Goal: Navigation & Orientation: Find specific page/section

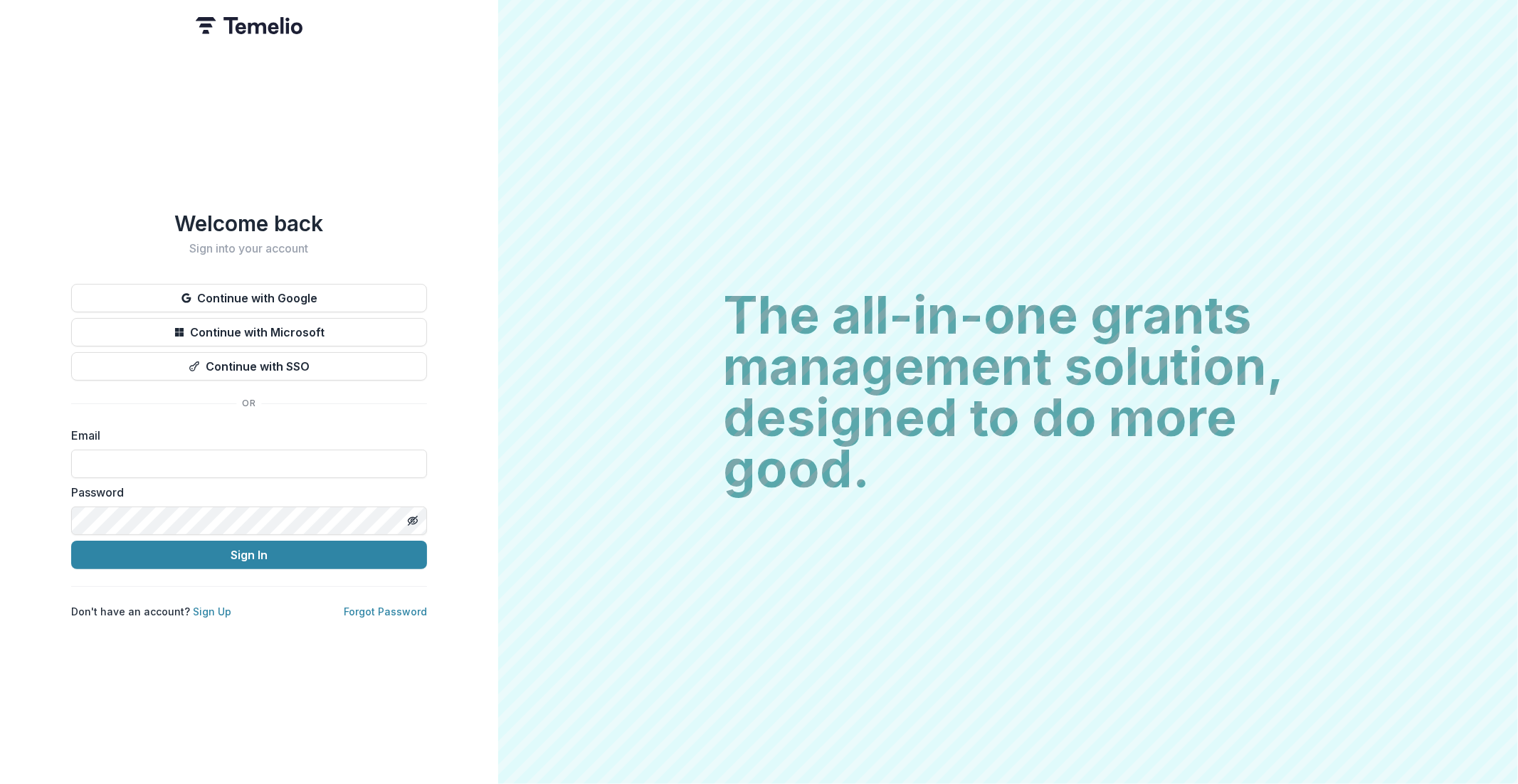
drag, startPoint x: 378, startPoint y: 291, endPoint x: 597, endPoint y: 195, distance: 239.1
click at [378, 290] on button "Continue with Google" at bounding box center [249, 297] width 356 height 28
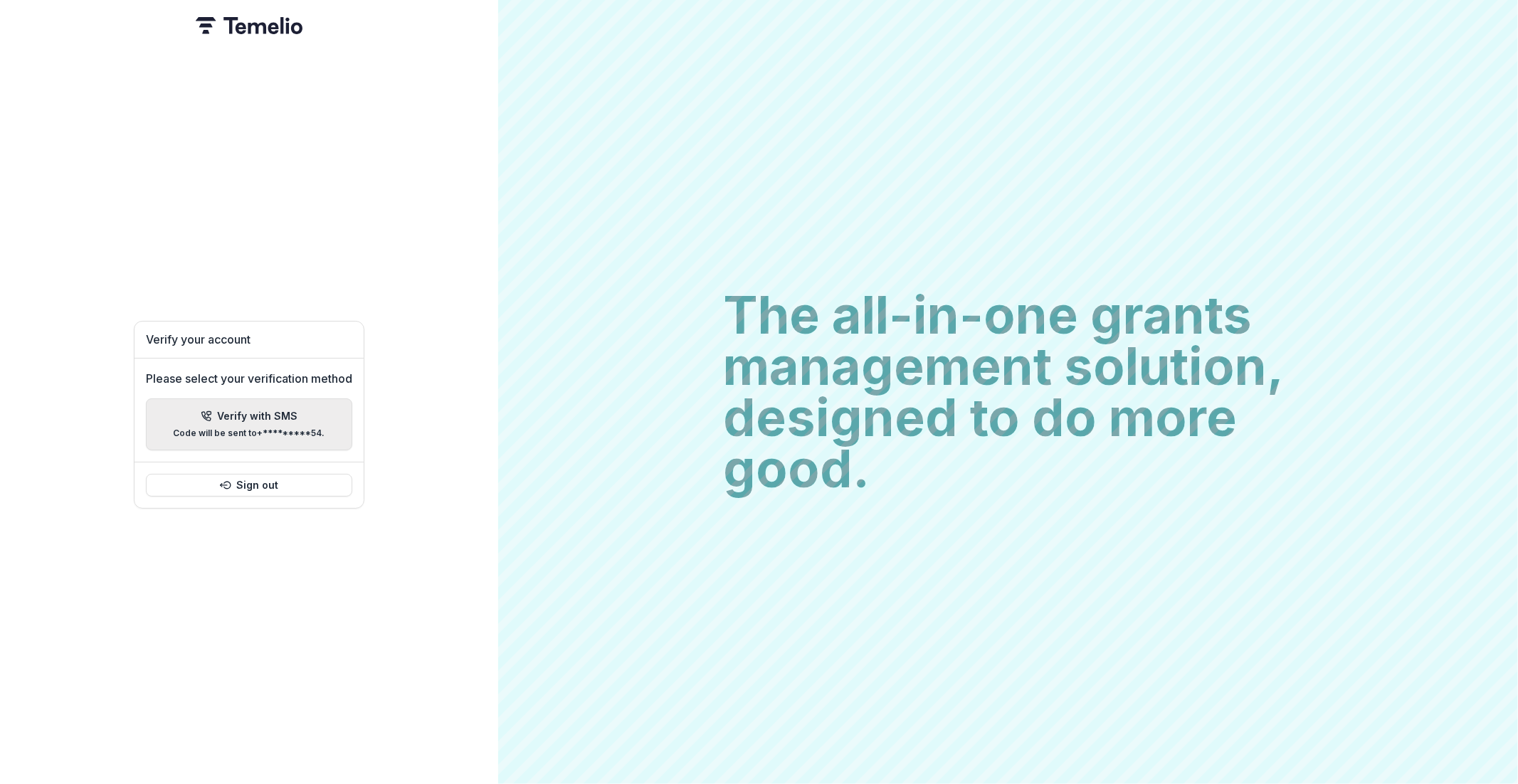
click at [258, 433] on button "Verify with SMS Code will be sent to +*********54 ." at bounding box center [249, 424] width 207 height 52
type input "*"
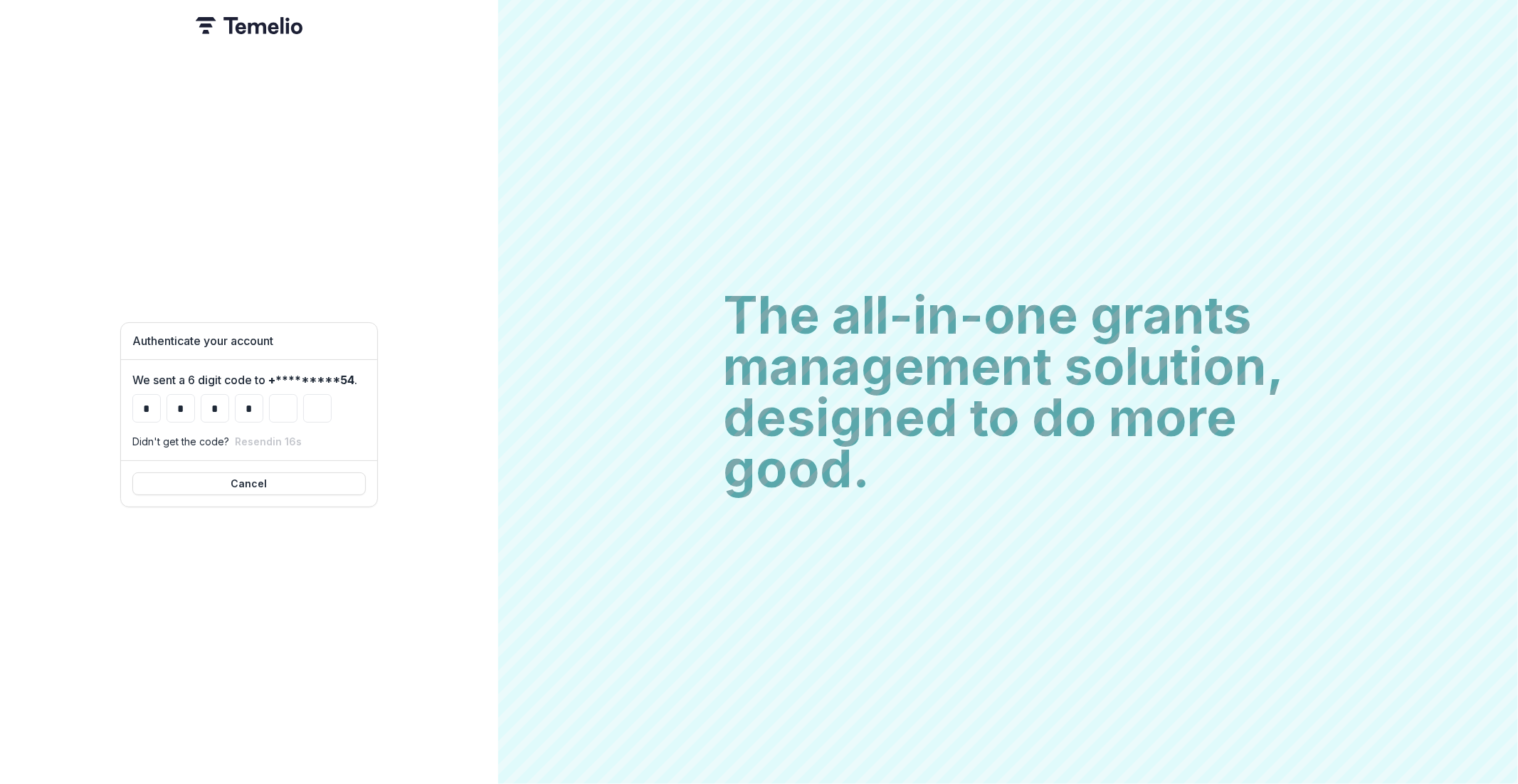
type input "*"
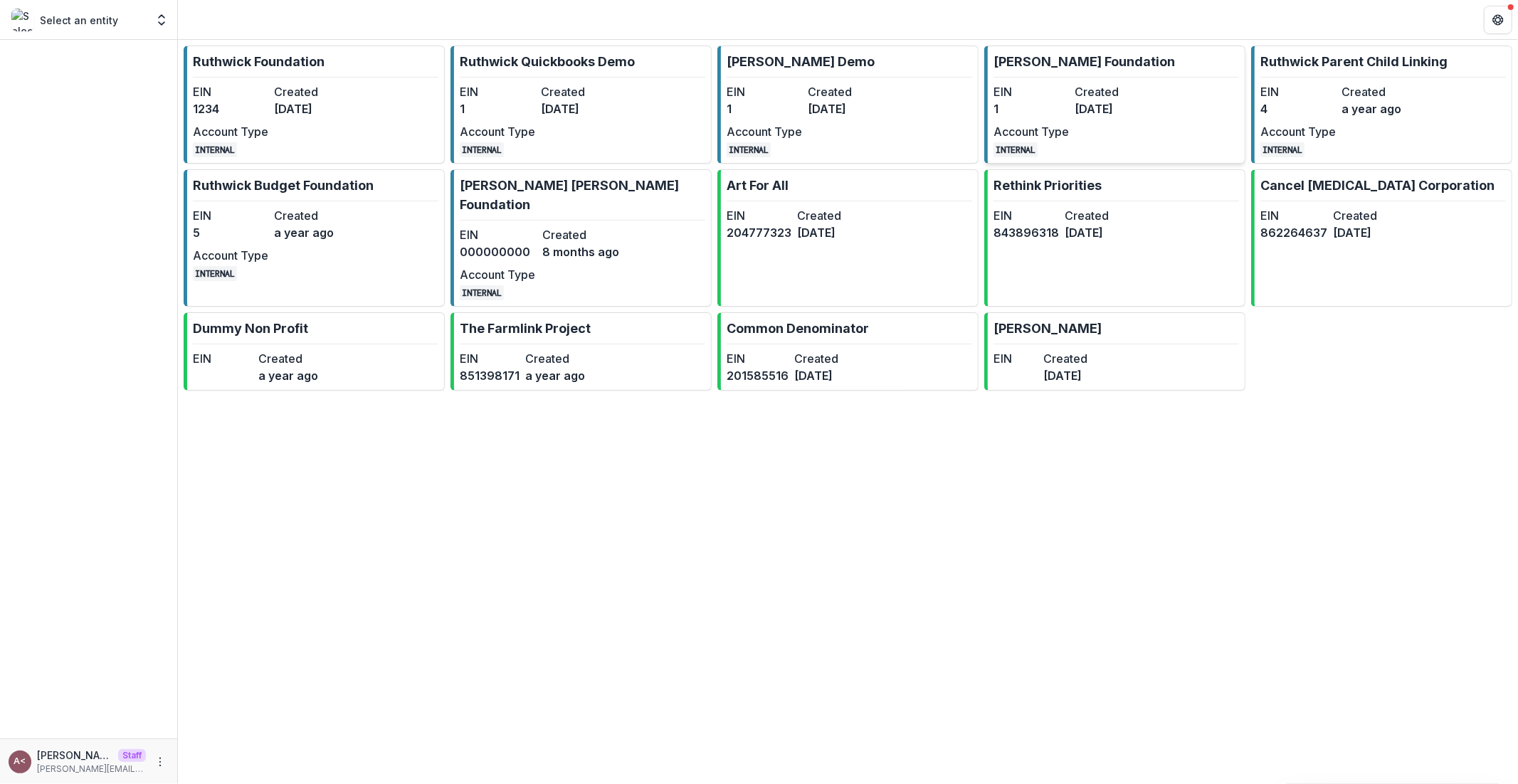
click at [1011, 129] on dt "Account Type" at bounding box center [1031, 132] width 75 height 17
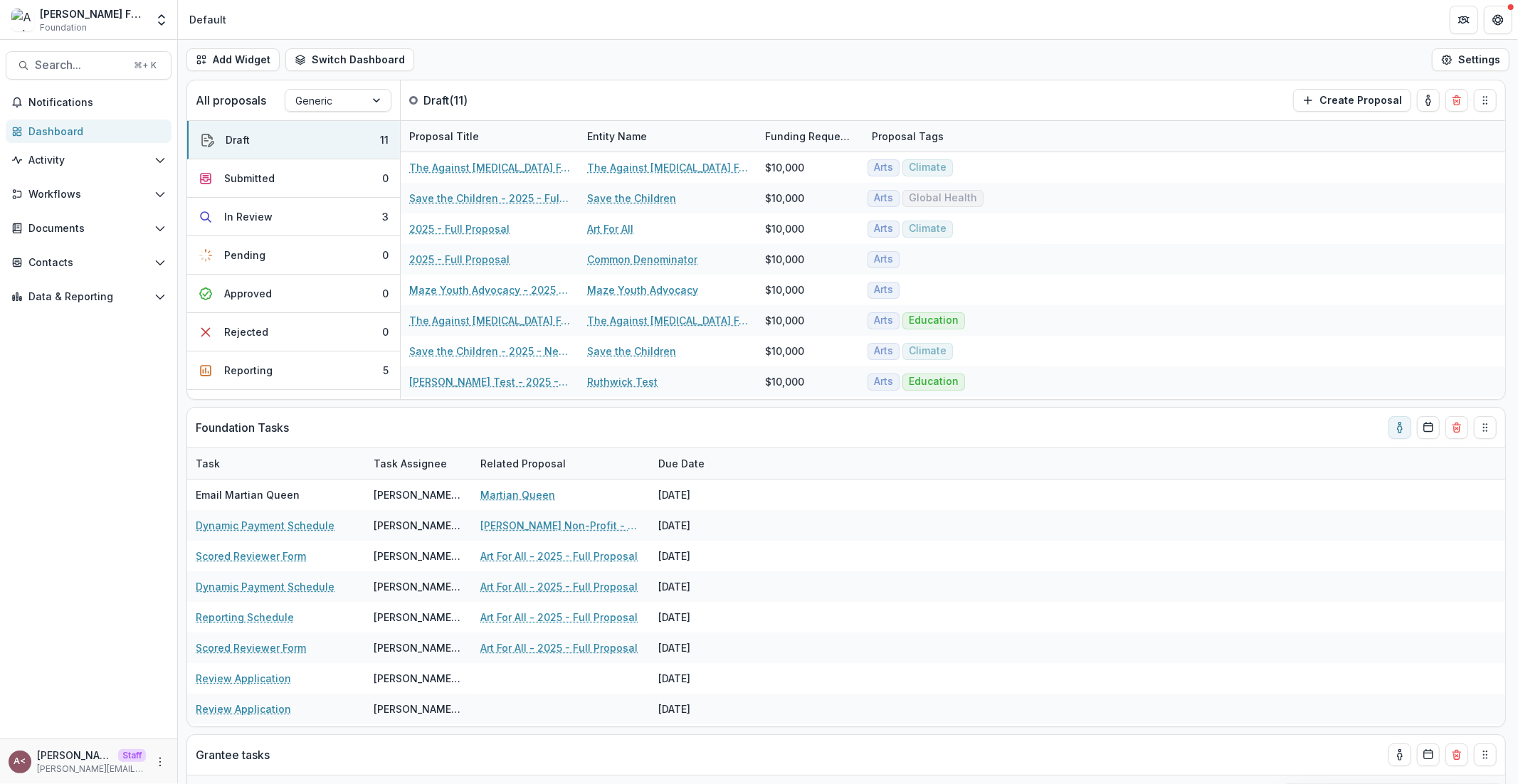
click at [472, 65] on div "Add Widget Switch Dashboard Default Standard Dashboard New Dashboard Settings" at bounding box center [847, 60] width 1340 height 40
click at [472, 63] on div "Add Widget Switch Dashboard Default Standard Dashboard New Dashboard Settings" at bounding box center [847, 60] width 1340 height 40
click at [461, 98] on p "Draft ( 11 )" at bounding box center [477, 100] width 107 height 17
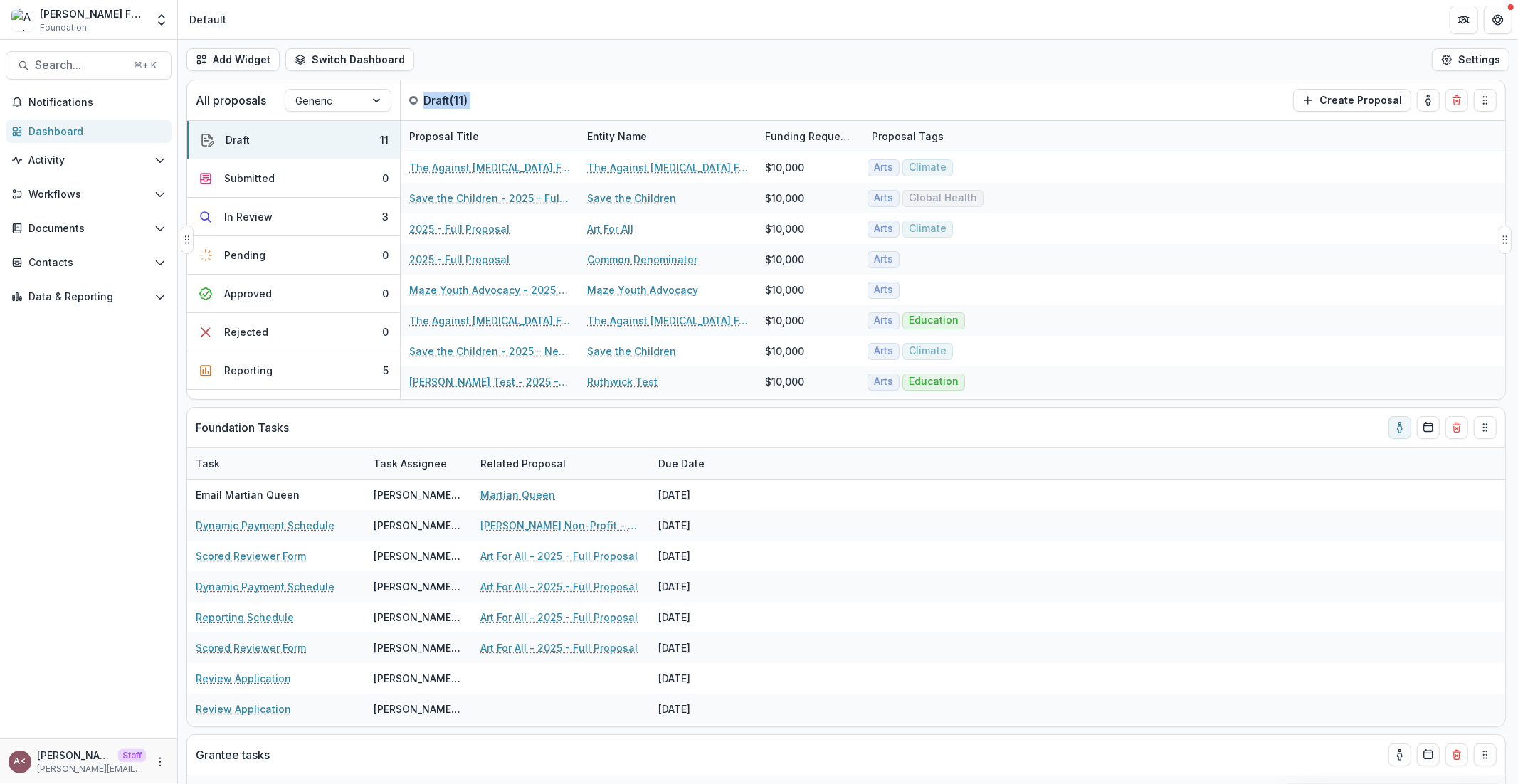
click at [463, 98] on p "Draft ( 11 )" at bounding box center [477, 100] width 107 height 17
click at [577, 70] on div "Add Widget Switch Dashboard Default Standard Dashboard New Dashboard Settings" at bounding box center [847, 60] width 1340 height 40
click at [706, 69] on div "Add Widget Switch Dashboard Default Standard Dashboard New Dashboard Settings" at bounding box center [847, 60] width 1340 height 40
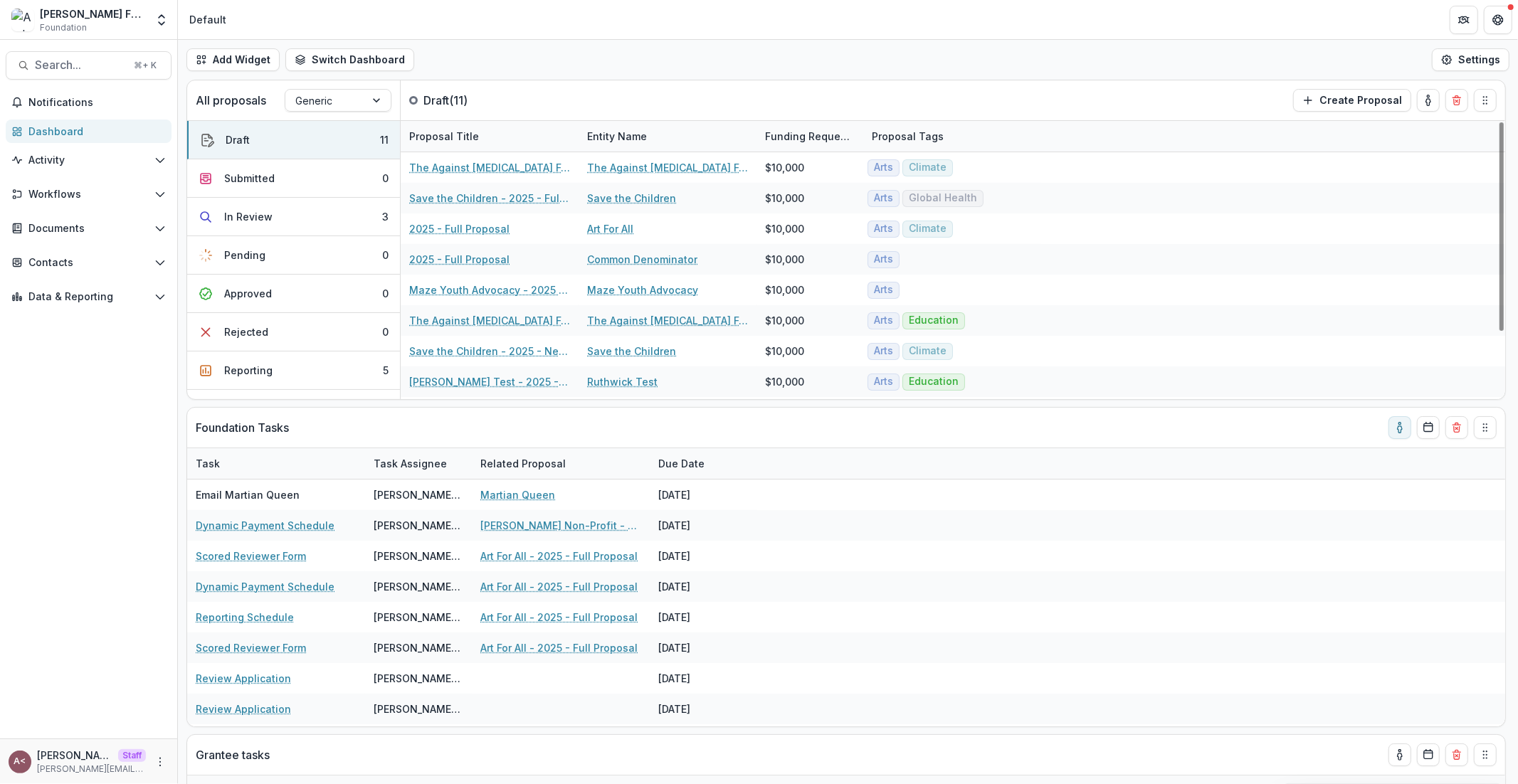
click at [697, 68] on div "Add Widget Switch Dashboard Default Standard Dashboard New Dashboard Settings" at bounding box center [847, 60] width 1340 height 40
click at [111, 190] on span "Workflows" at bounding box center [88, 194] width 120 height 12
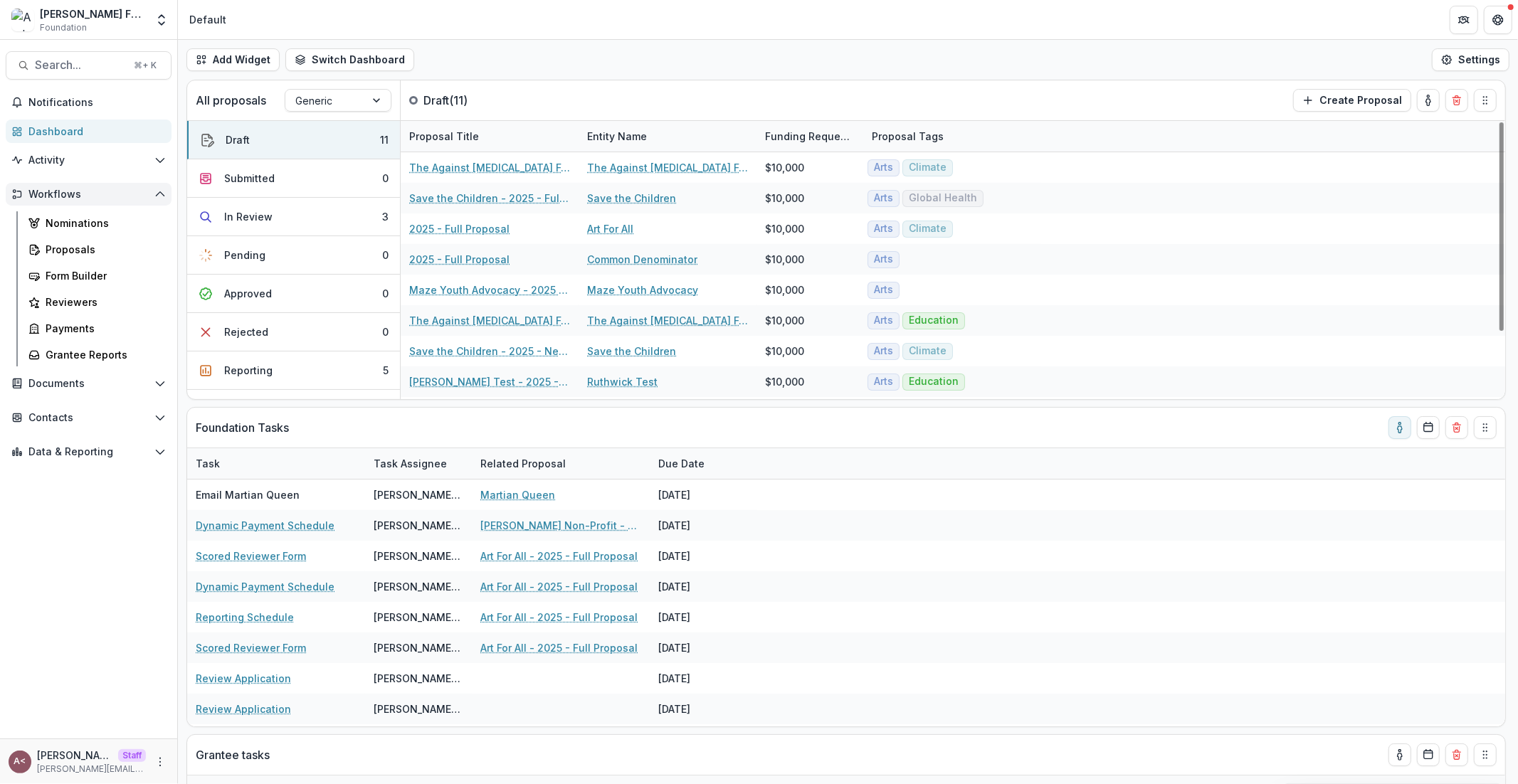
click at [111, 190] on span "Workflows" at bounding box center [88, 194] width 120 height 12
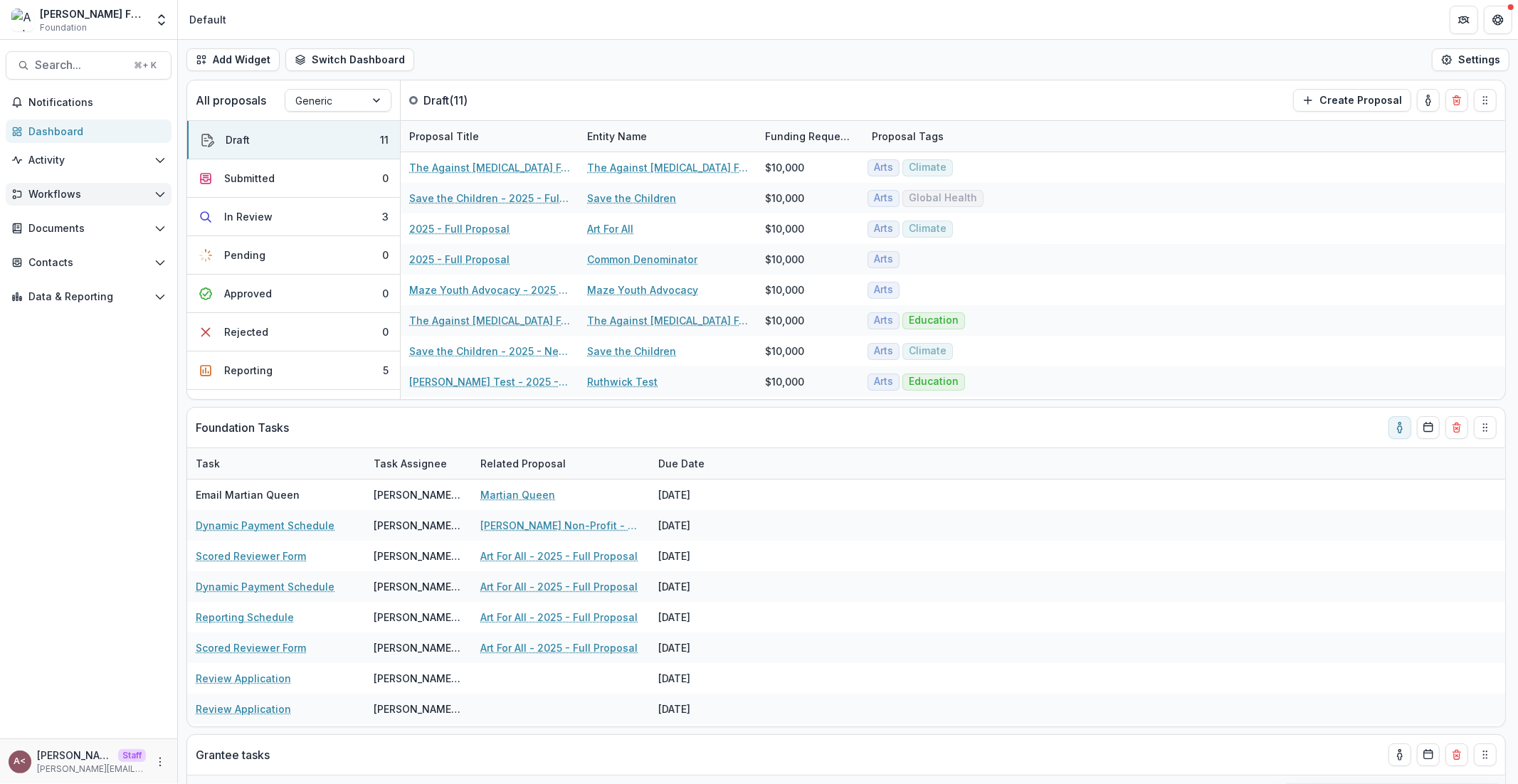
click at [111, 190] on span "Workflows" at bounding box center [88, 194] width 120 height 12
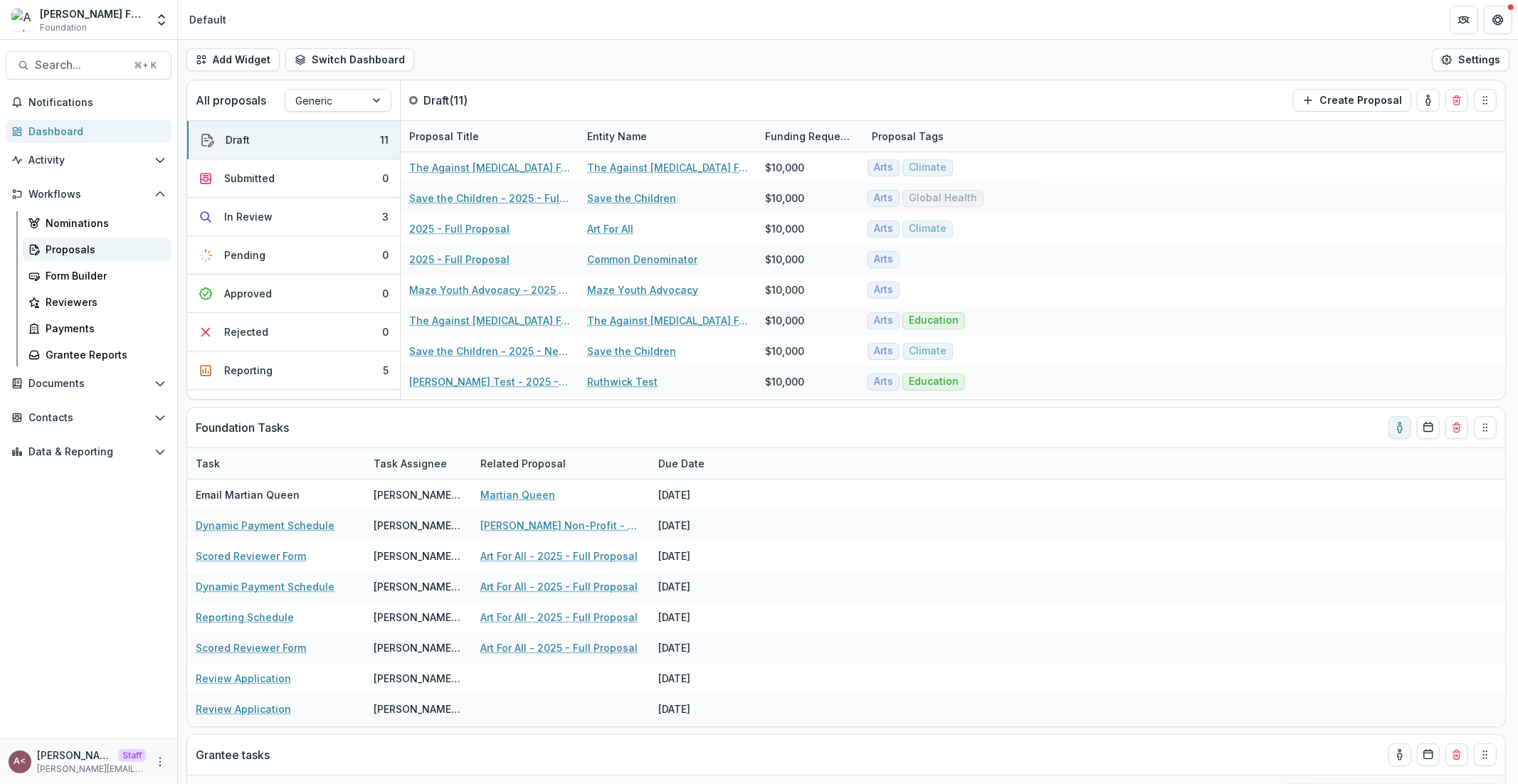
click at [96, 246] on div "Proposals" at bounding box center [102, 249] width 114 height 15
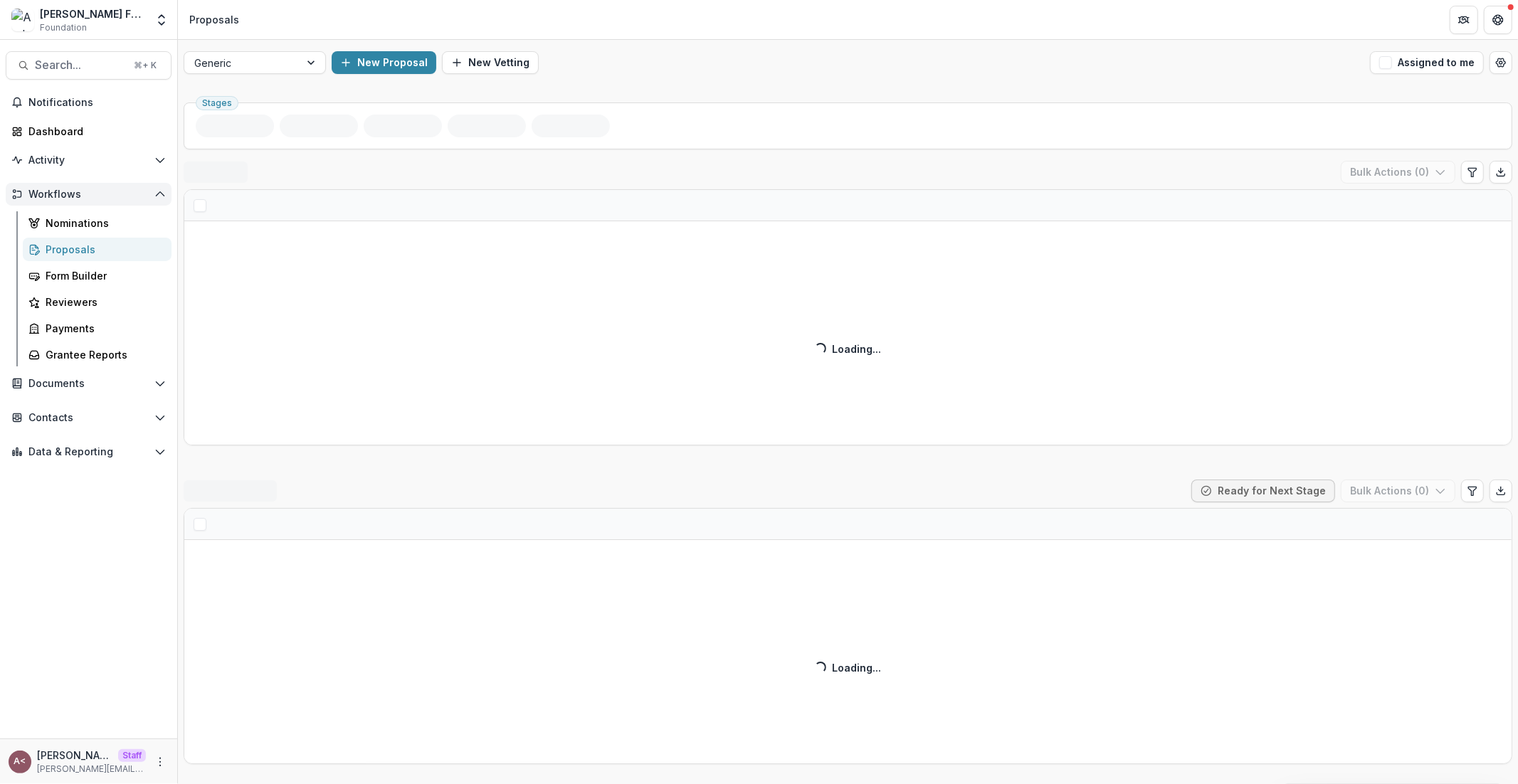
click at [122, 198] on span "Workflows" at bounding box center [88, 194] width 120 height 12
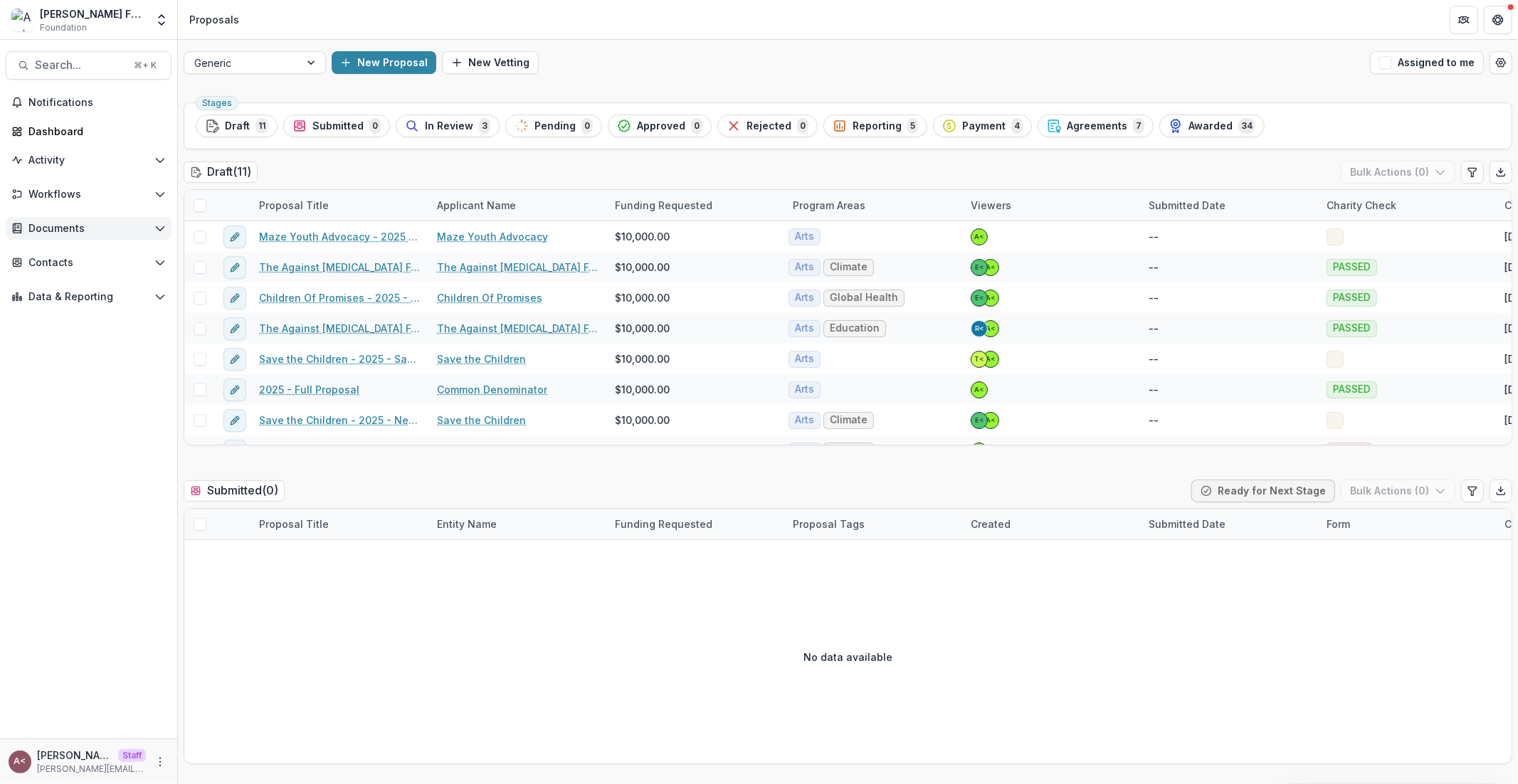
click at [113, 235] on button "Documents" at bounding box center [88, 228] width 166 height 23
click at [109, 256] on div "Document Templates" at bounding box center [102, 257] width 114 height 15
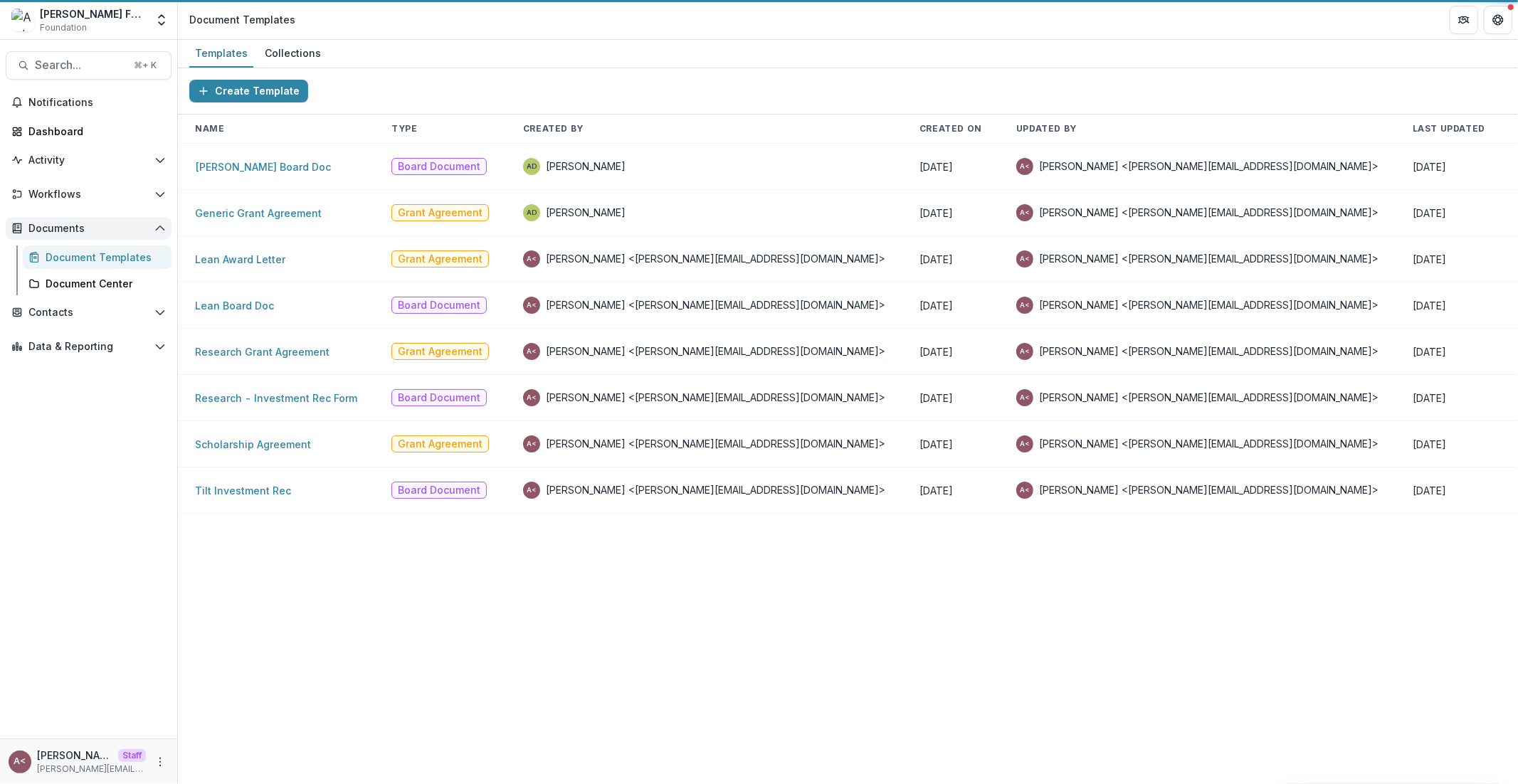
click at [117, 231] on span "Documents" at bounding box center [88, 228] width 120 height 12
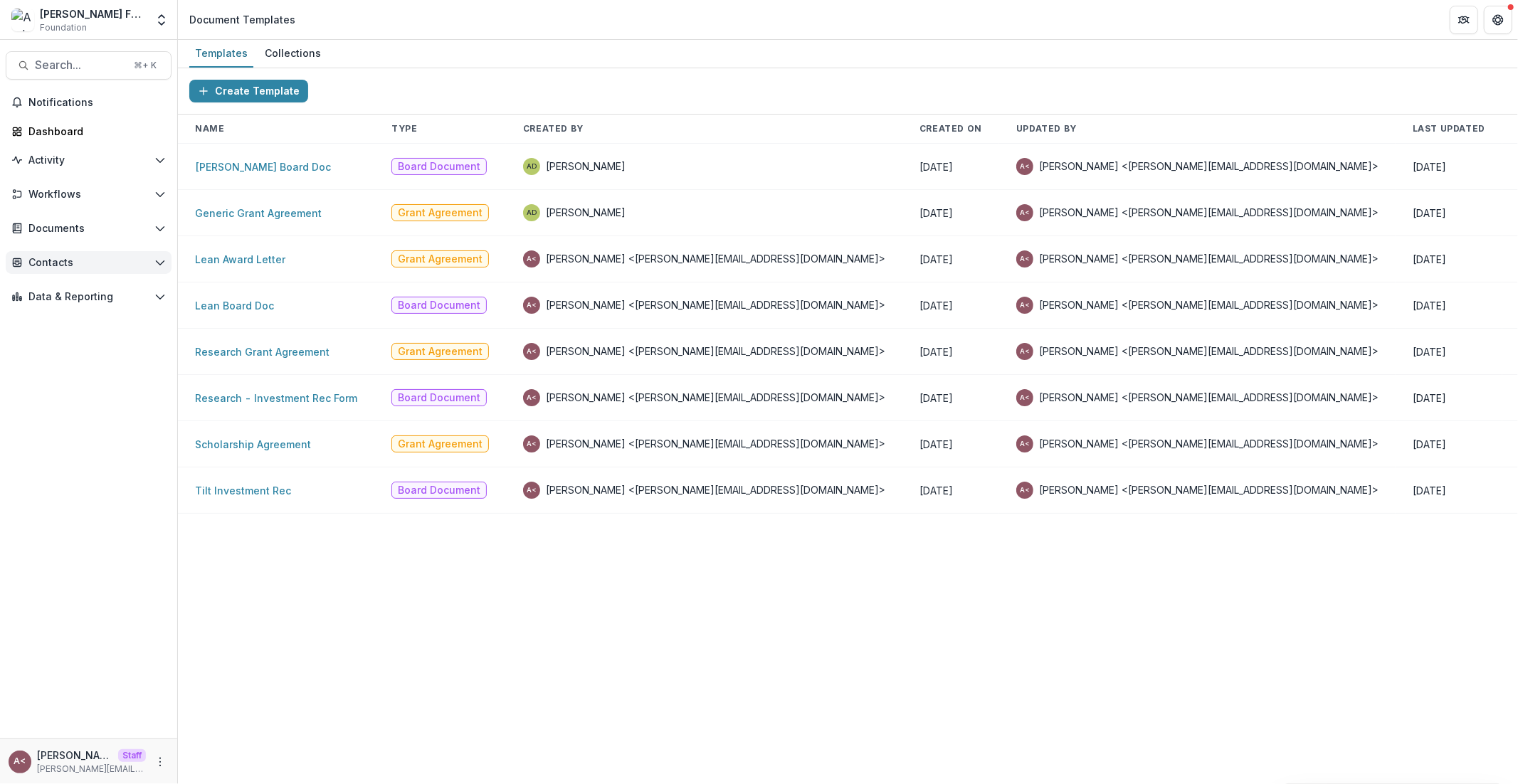
click at [95, 269] on button "Contacts" at bounding box center [88, 263] width 166 height 23
click at [85, 295] on div "Grantees" at bounding box center [102, 291] width 114 height 15
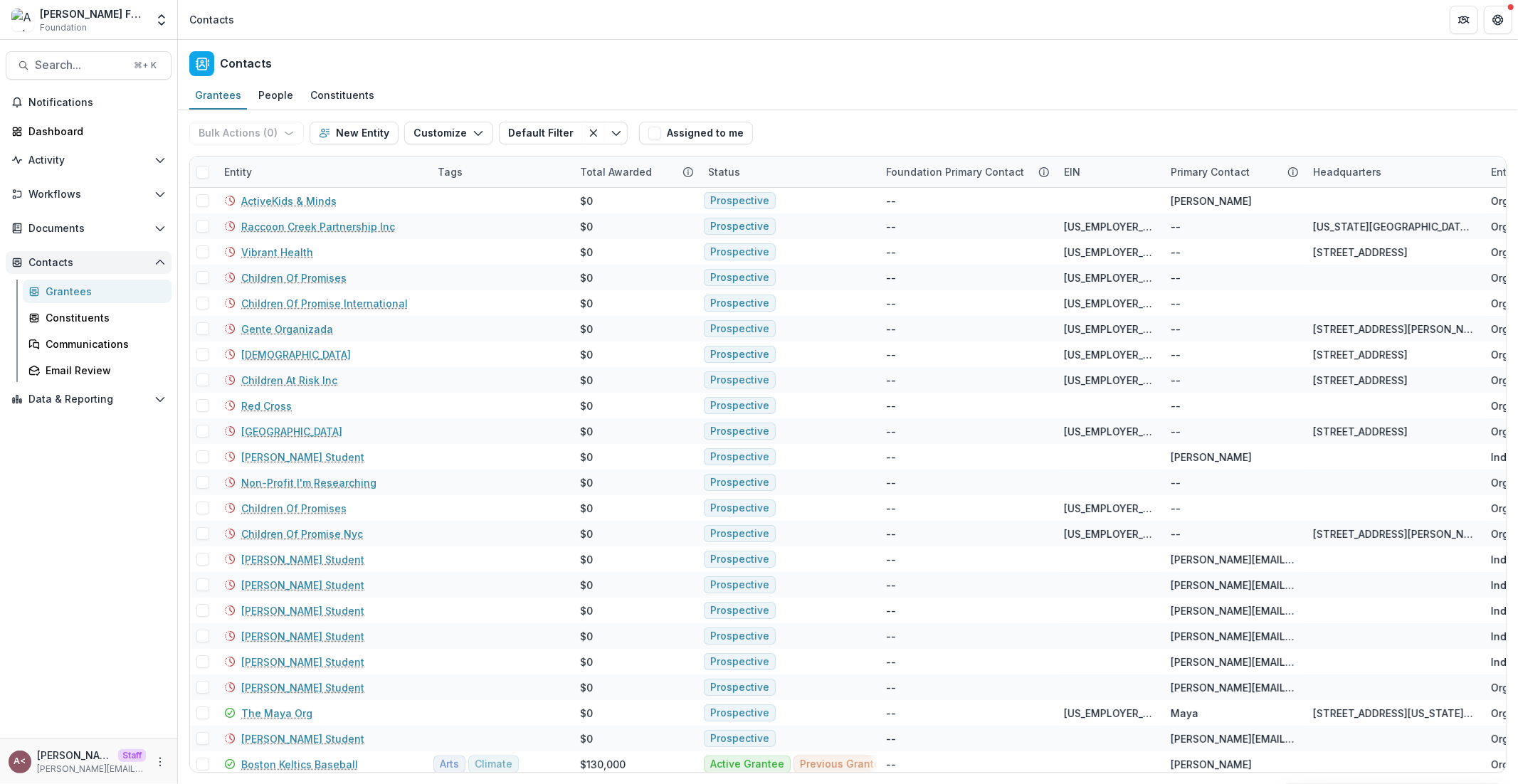
click at [104, 270] on button "Contacts" at bounding box center [88, 263] width 166 height 23
click at [124, 259] on span "Contacts" at bounding box center [88, 263] width 120 height 12
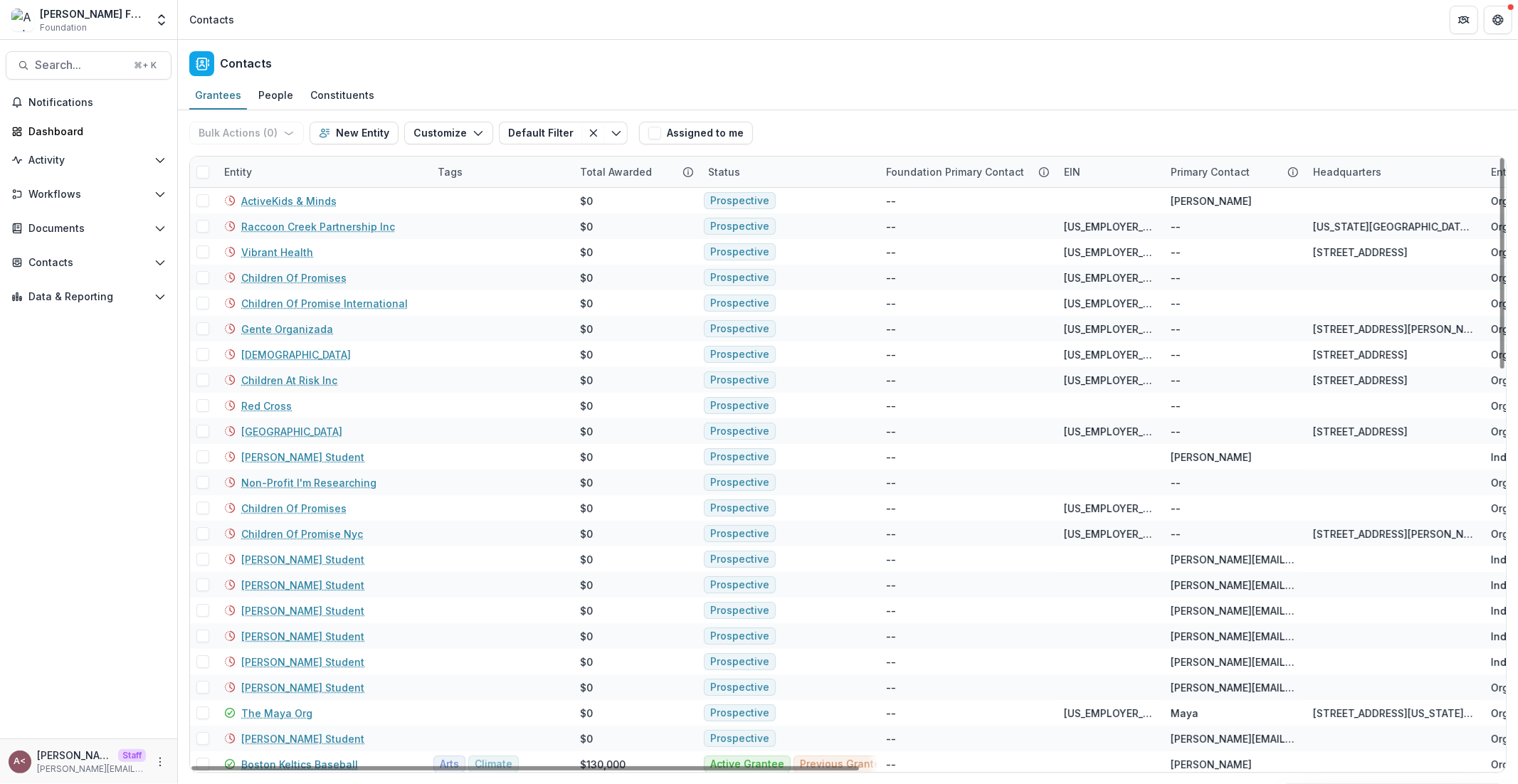
click at [687, 57] on div "Contacts" at bounding box center [847, 61] width 1340 height 42
